Goal: Use online tool/utility: Utilize a website feature to perform a specific function

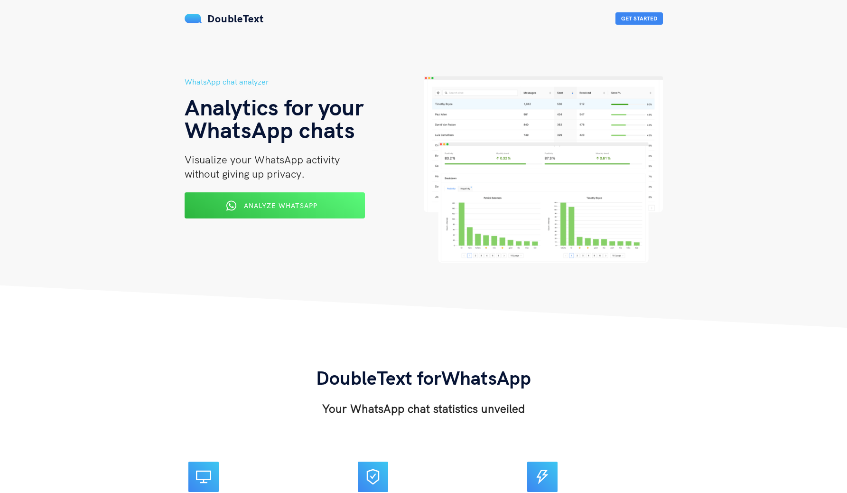
click at [280, 209] on div "Analyze WhatsApp" at bounding box center [274, 205] width 147 height 15
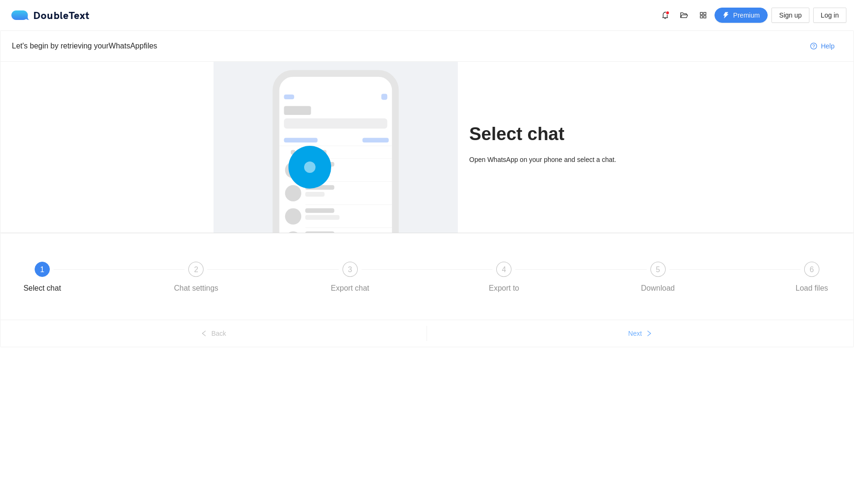
click at [456, 337] on button "Next" at bounding box center [640, 333] width 427 height 15
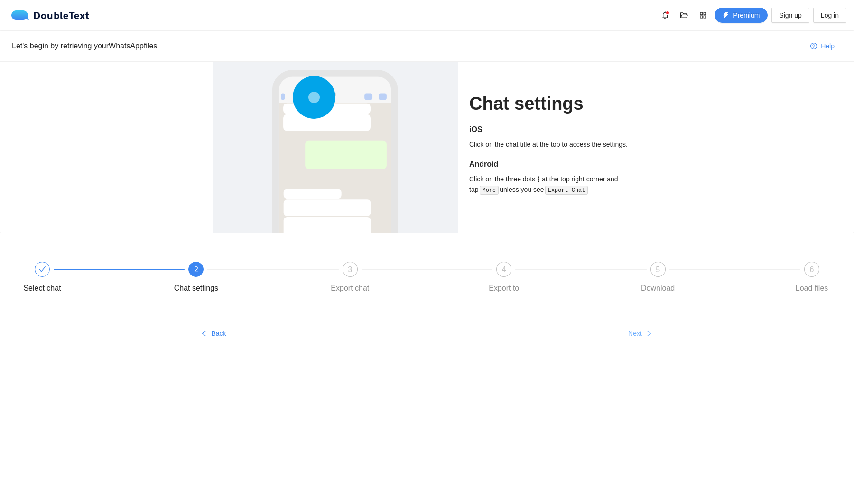
click at [456, 337] on button "Next" at bounding box center [640, 333] width 427 height 15
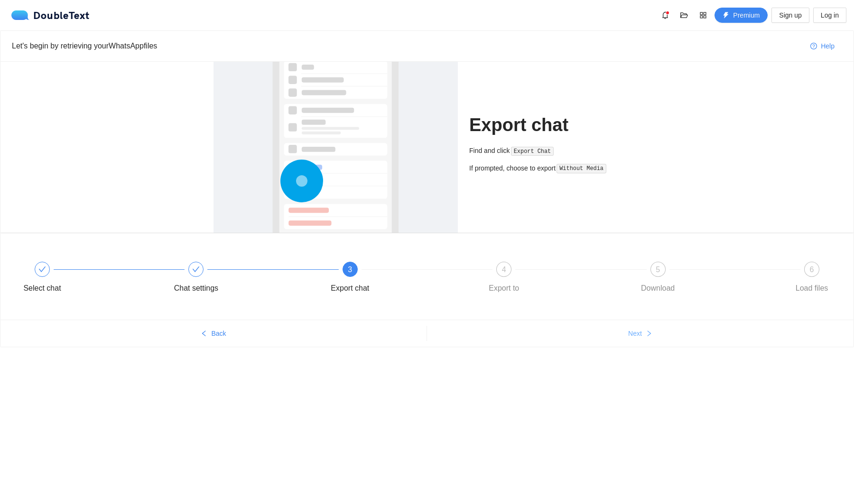
click at [456, 337] on button "Next" at bounding box center [640, 333] width 427 height 15
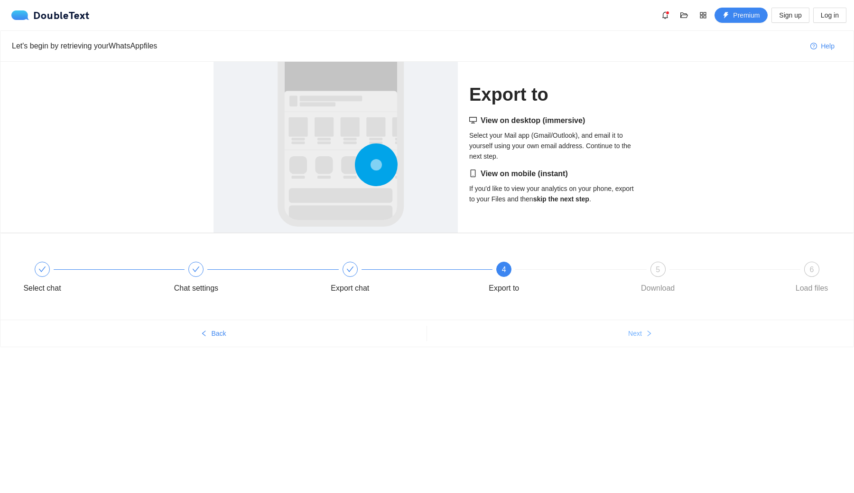
click at [456, 337] on button "Next" at bounding box center [640, 333] width 427 height 15
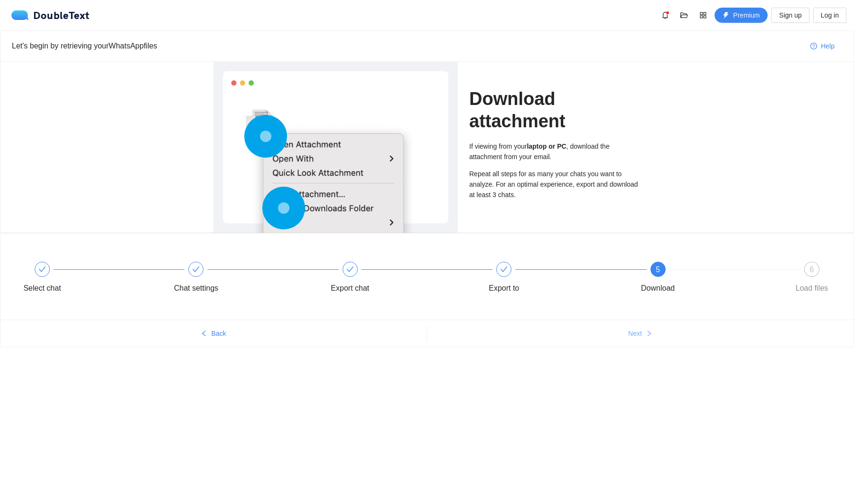
click at [456, 337] on button "Next" at bounding box center [640, 333] width 427 height 15
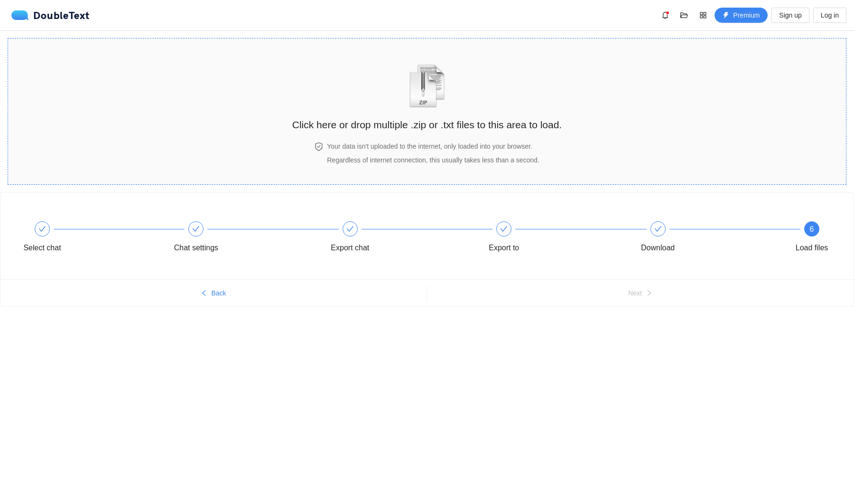
click at [400, 103] on div "Click here or drop multiple .zip or .txt files to this area to load." at bounding box center [427, 90] width 270 height 84
click at [444, 117] on h2 "Click here or drop multiple .zip or .txt files to this area to load." at bounding box center [427, 125] width 270 height 16
click at [408, 155] on div "Your data isn't uploaded to the internet, only loaded into your browser. Regard…" at bounding box center [433, 153] width 216 height 24
click at [437, 103] on img "zipOrTextIcon" at bounding box center [427, 86] width 44 height 44
